Goal: Information Seeking & Learning: Check status

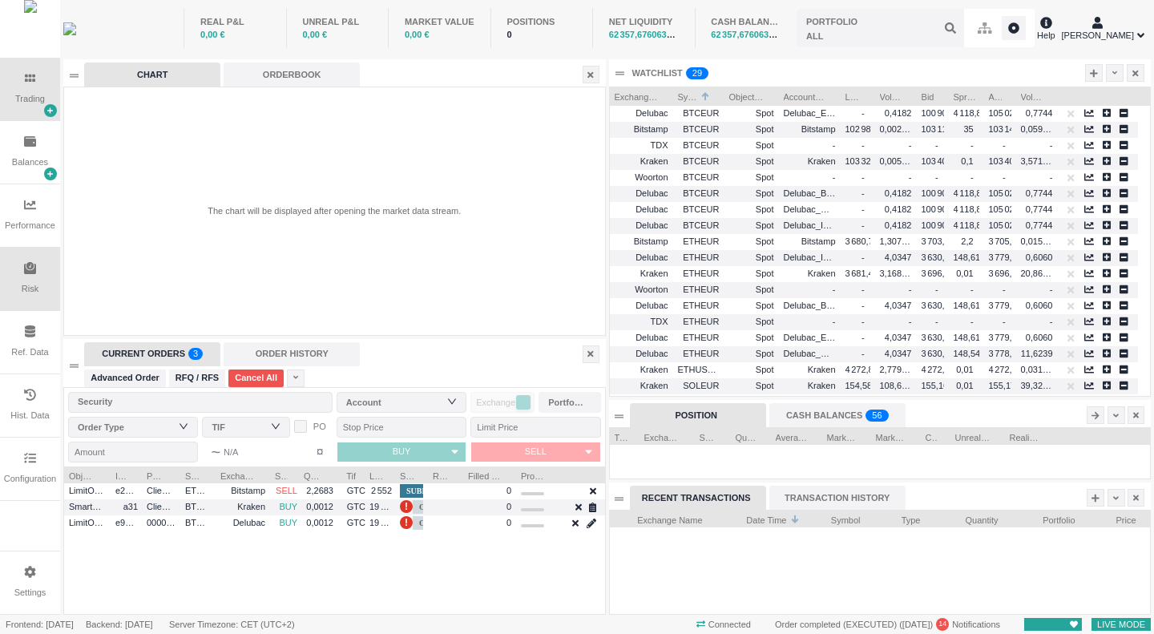
scroll to position [103, 540]
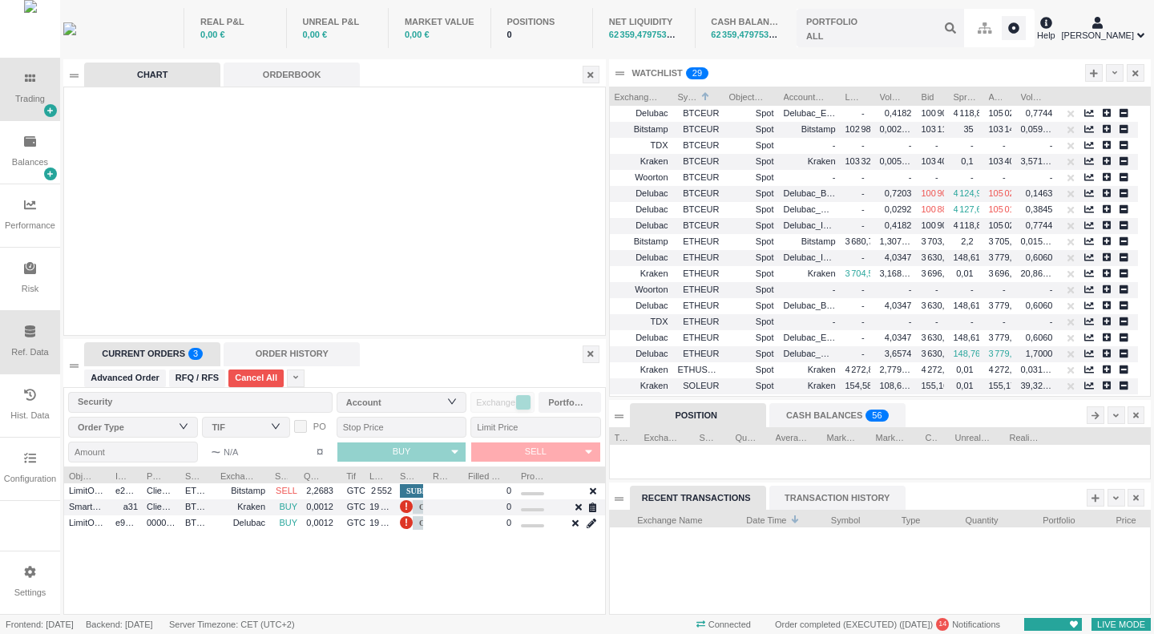
click at [28, 350] on div "Ref. Data" at bounding box center [29, 352] width 37 height 14
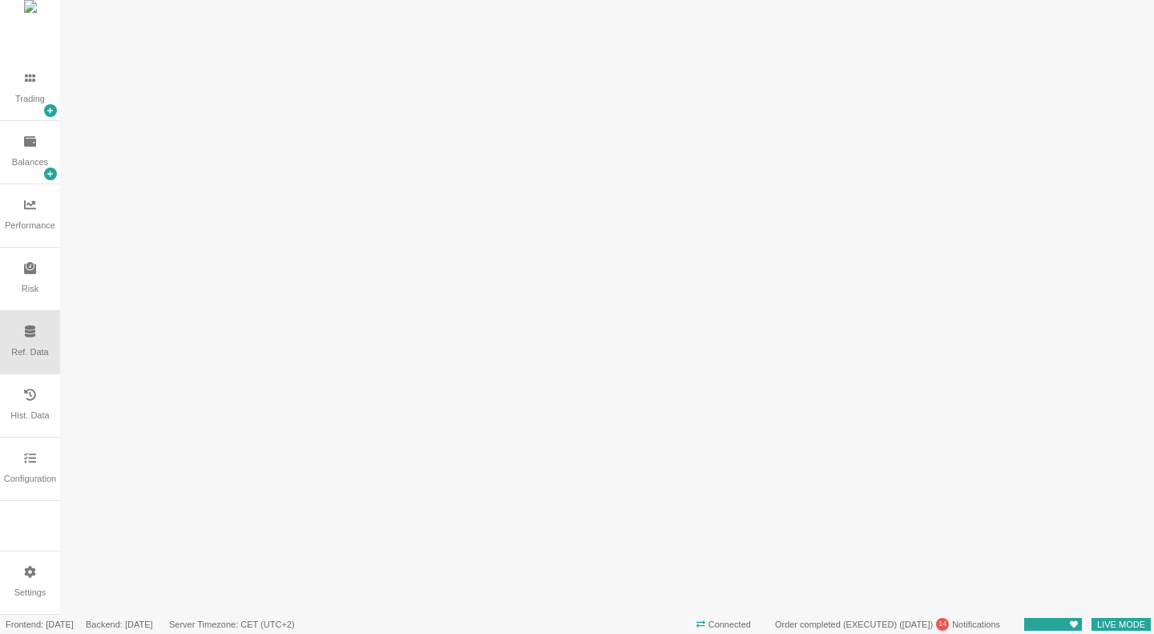
scroll to position [0, 0]
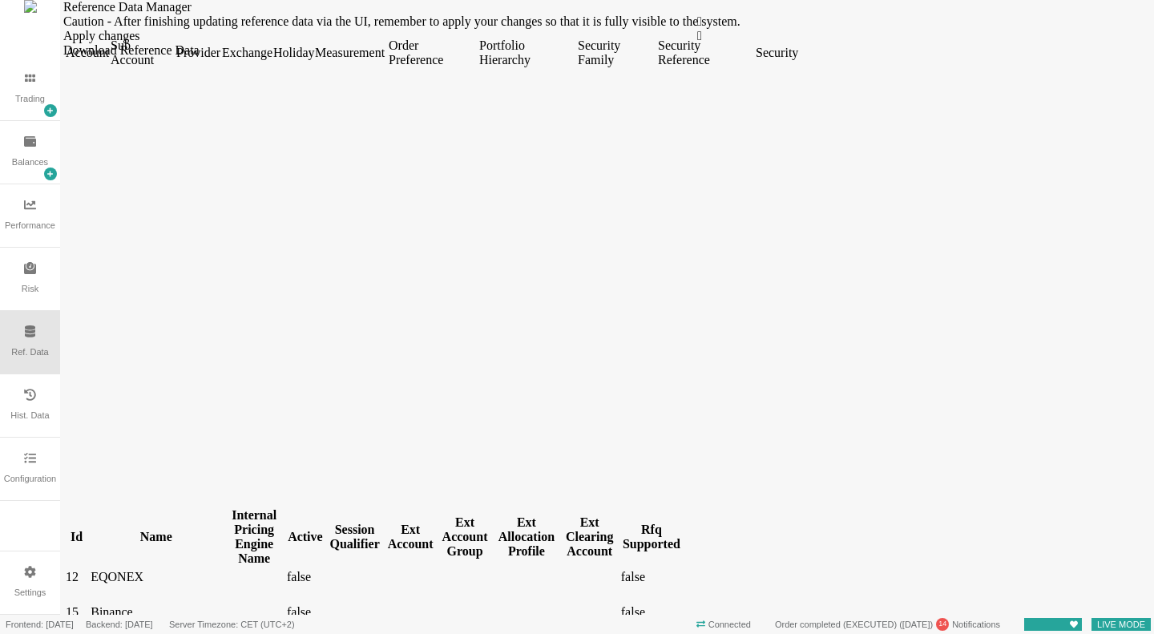
click at [796, 60] on div "Security" at bounding box center [775, 53] width 41 height 14
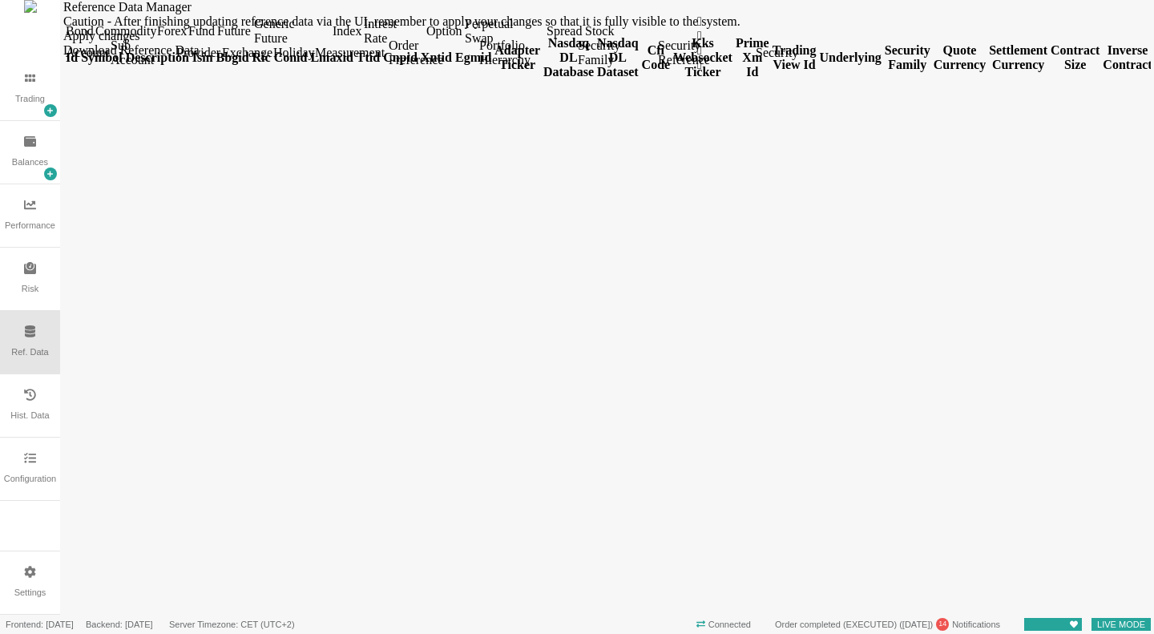
click at [185, 38] on div "Forex" at bounding box center [171, 31] width 28 height 14
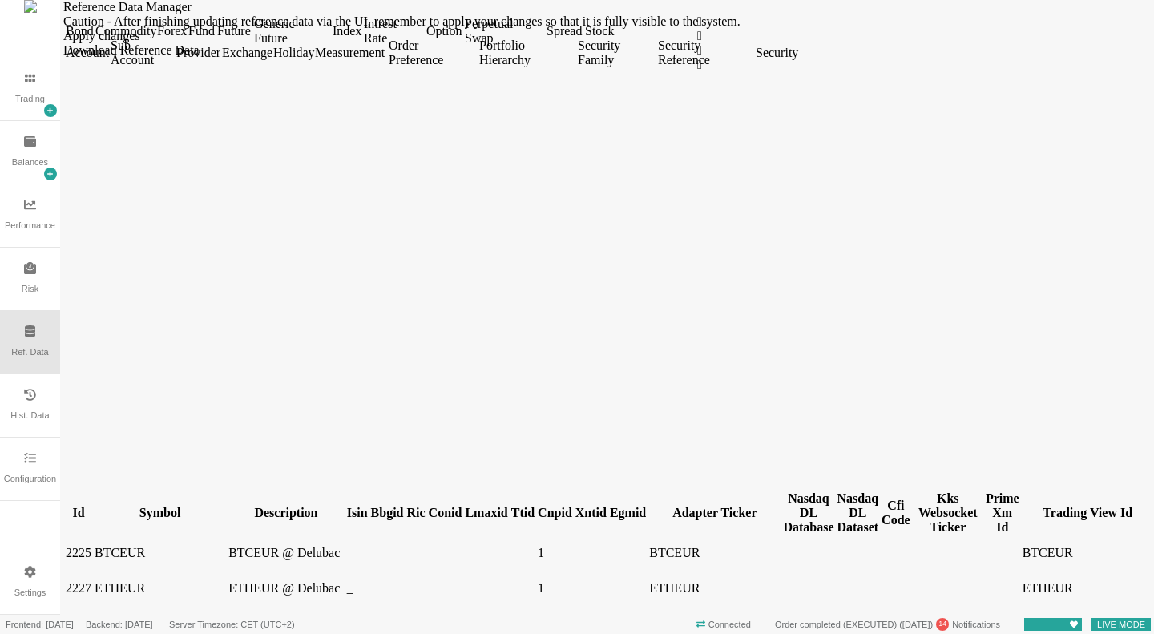
click at [148, 505] on div "Symbol" at bounding box center [160, 512] width 131 height 14
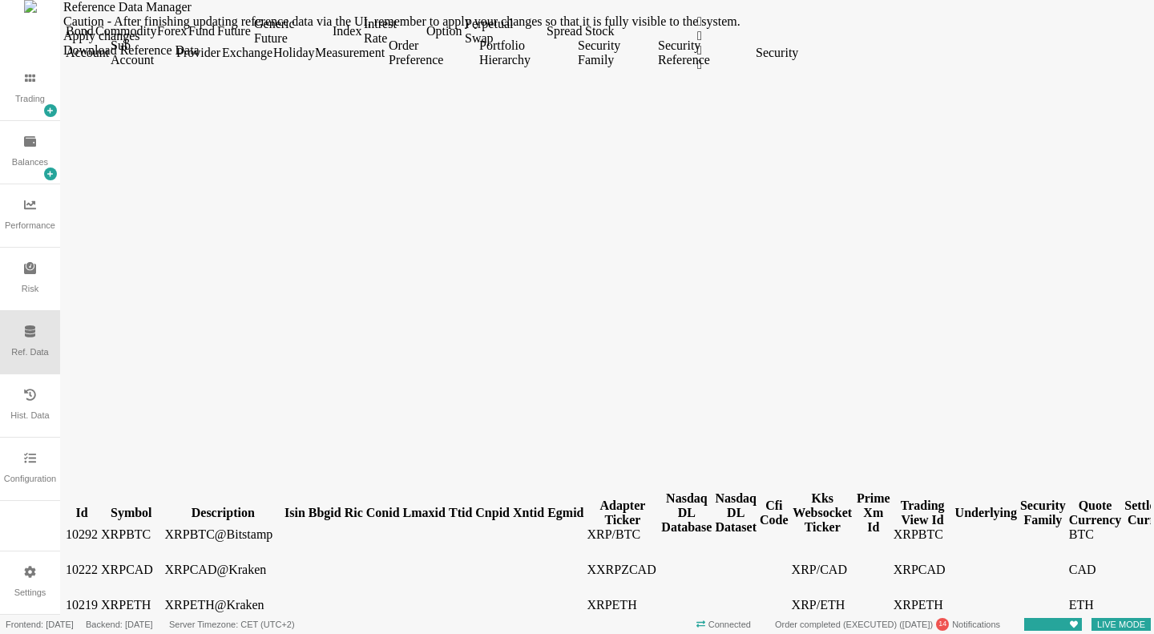
scroll to position [12131, 0]
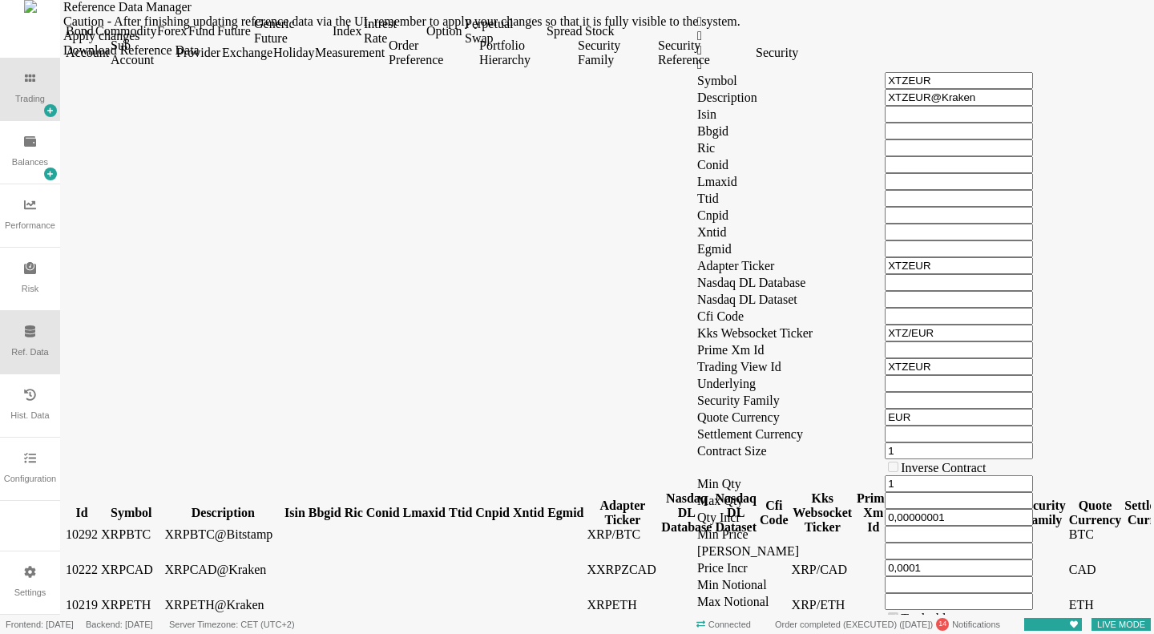
click at [37, 106] on div "Trading" at bounding box center [30, 99] width 30 height 14
